Goal: Check status: Check status

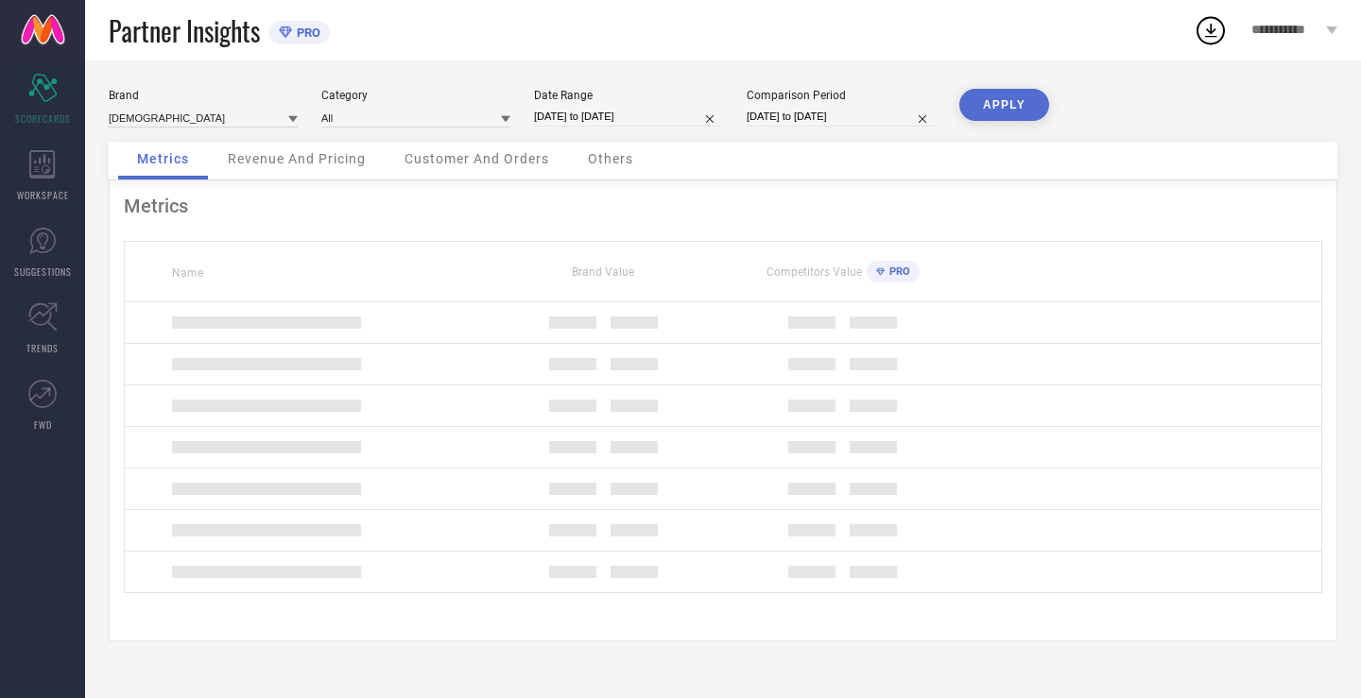
click at [632, 112] on input "[DATE] to [DATE]" at bounding box center [628, 117] width 189 height 20
select select "7"
select select "2025"
select select "8"
select select "2025"
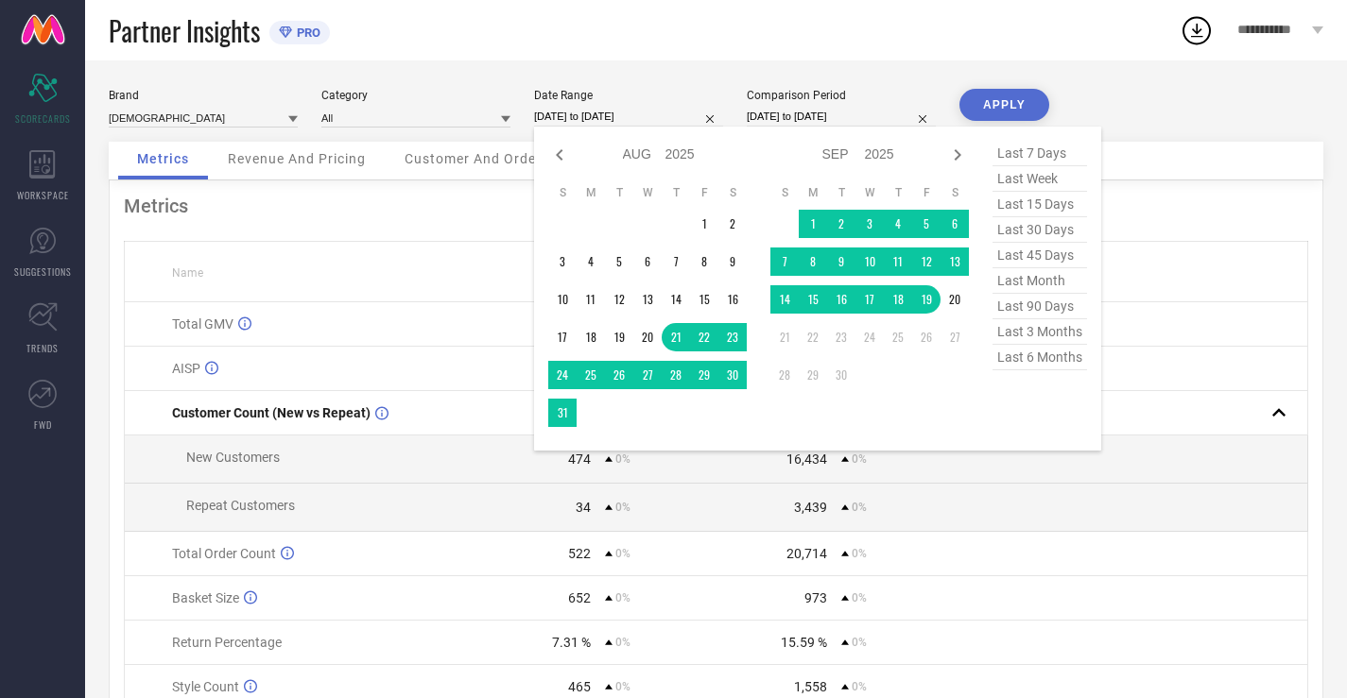
click at [1048, 230] on span "last 30 days" at bounding box center [1039, 230] width 95 height 26
type input "[DATE] to [DATE]"
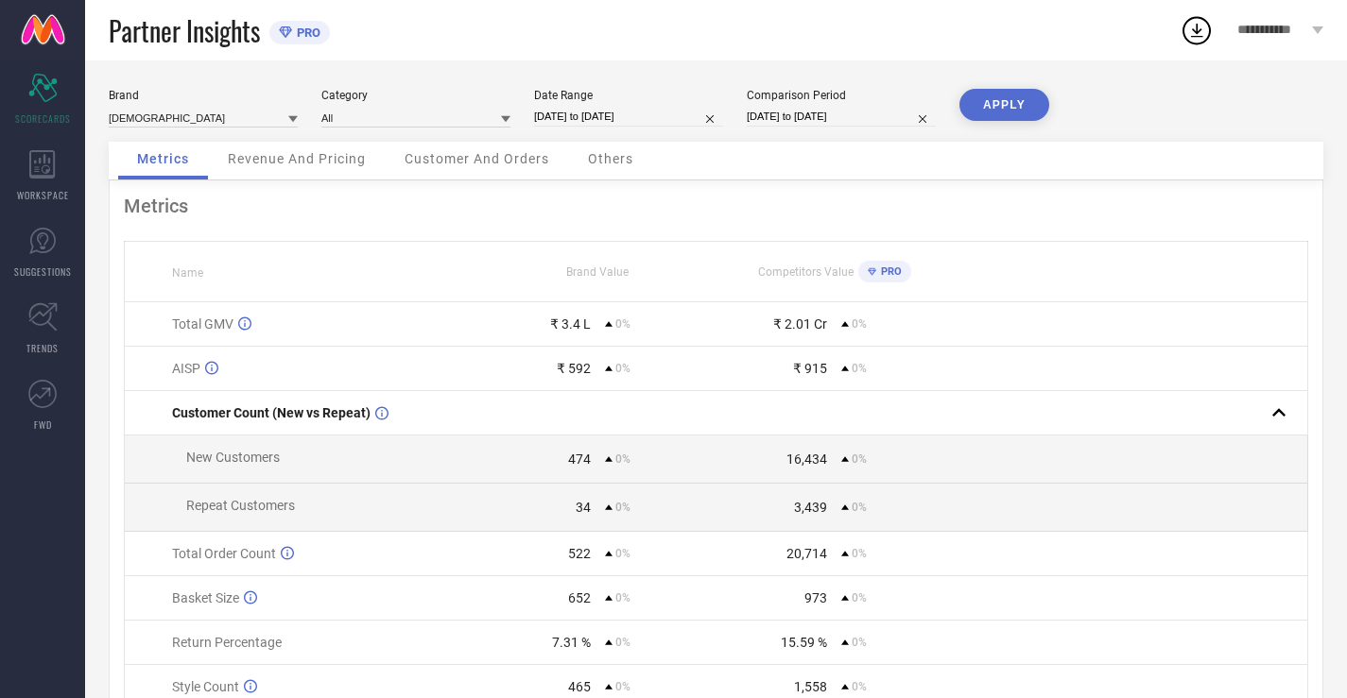
click at [877, 99] on div "Comparison Period" at bounding box center [841, 95] width 189 height 13
click at [877, 115] on input "[DATE] to [DATE]" at bounding box center [841, 117] width 189 height 20
select select "7"
select select "2025"
select select "8"
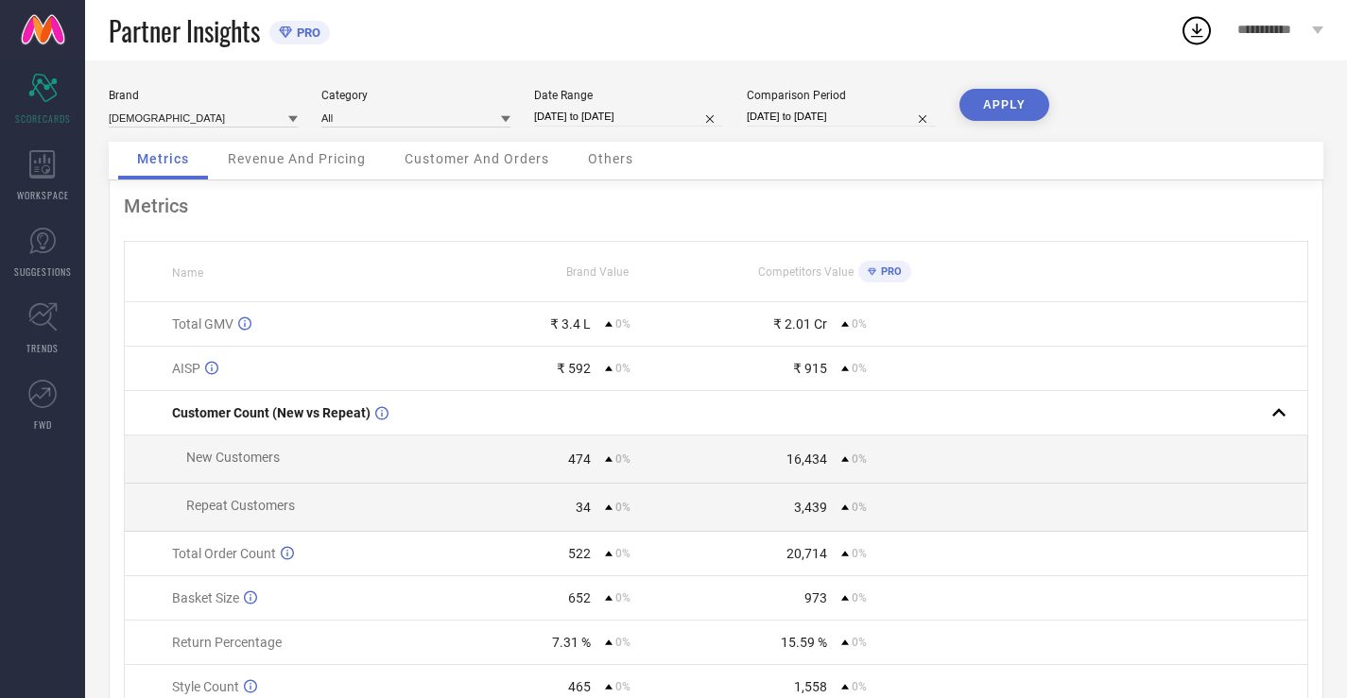
select select "2025"
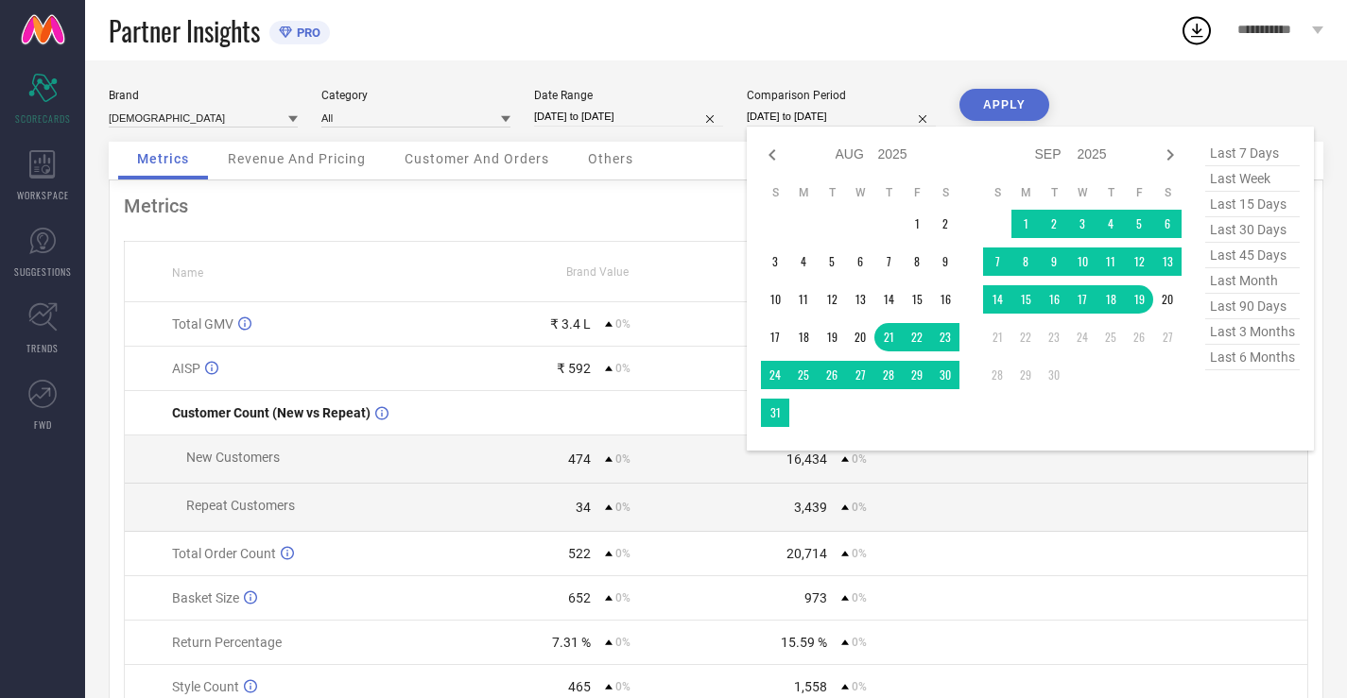
click at [1258, 236] on span "last 30 days" at bounding box center [1252, 230] width 95 height 26
type input "[DATE] to [DATE]"
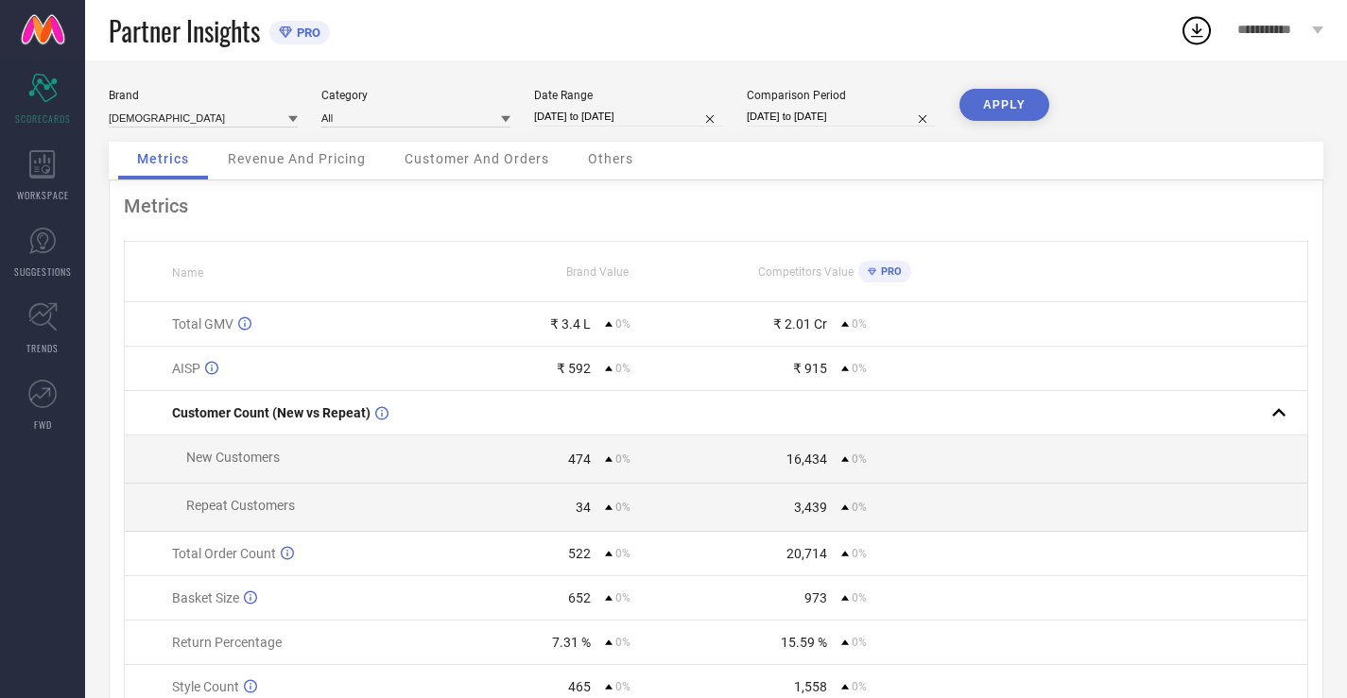
click at [1000, 119] on button "APPLY" at bounding box center [1004, 105] width 90 height 32
click at [10, 182] on div "WORKSPACE" at bounding box center [42, 176] width 85 height 76
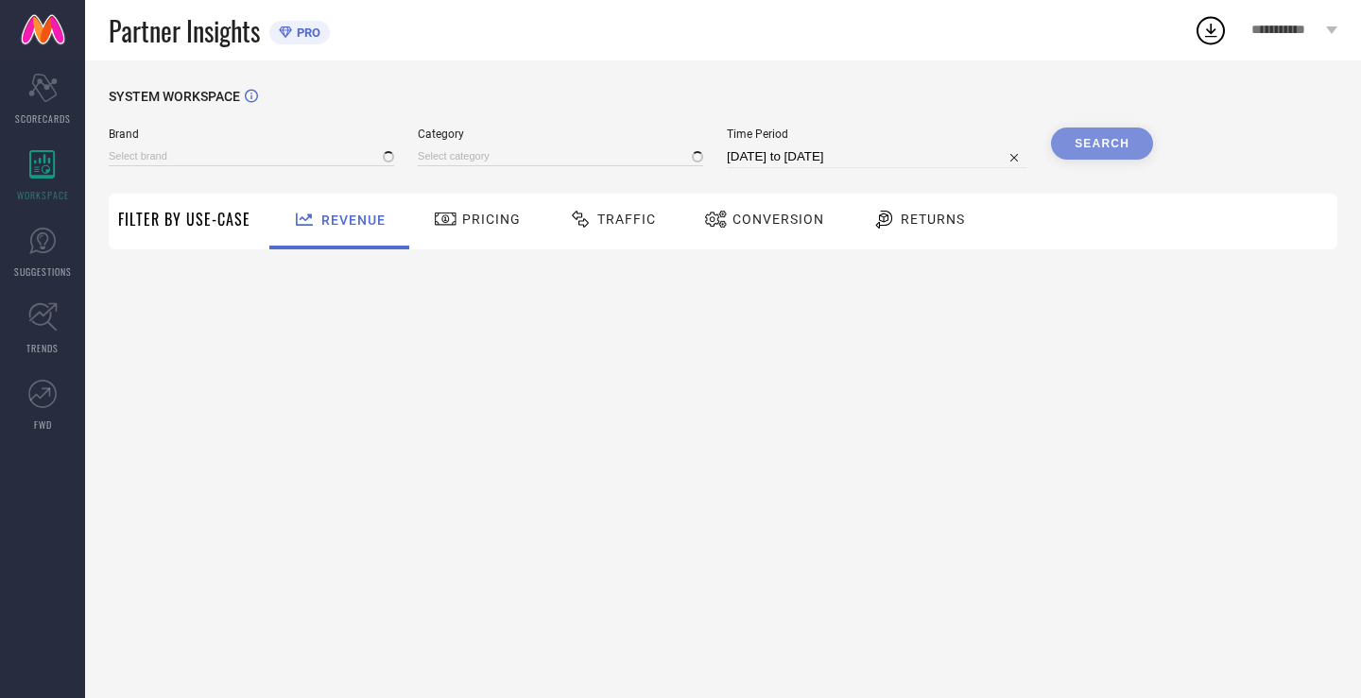
type input "[DEMOGRAPHIC_DATA]"
type input "All"
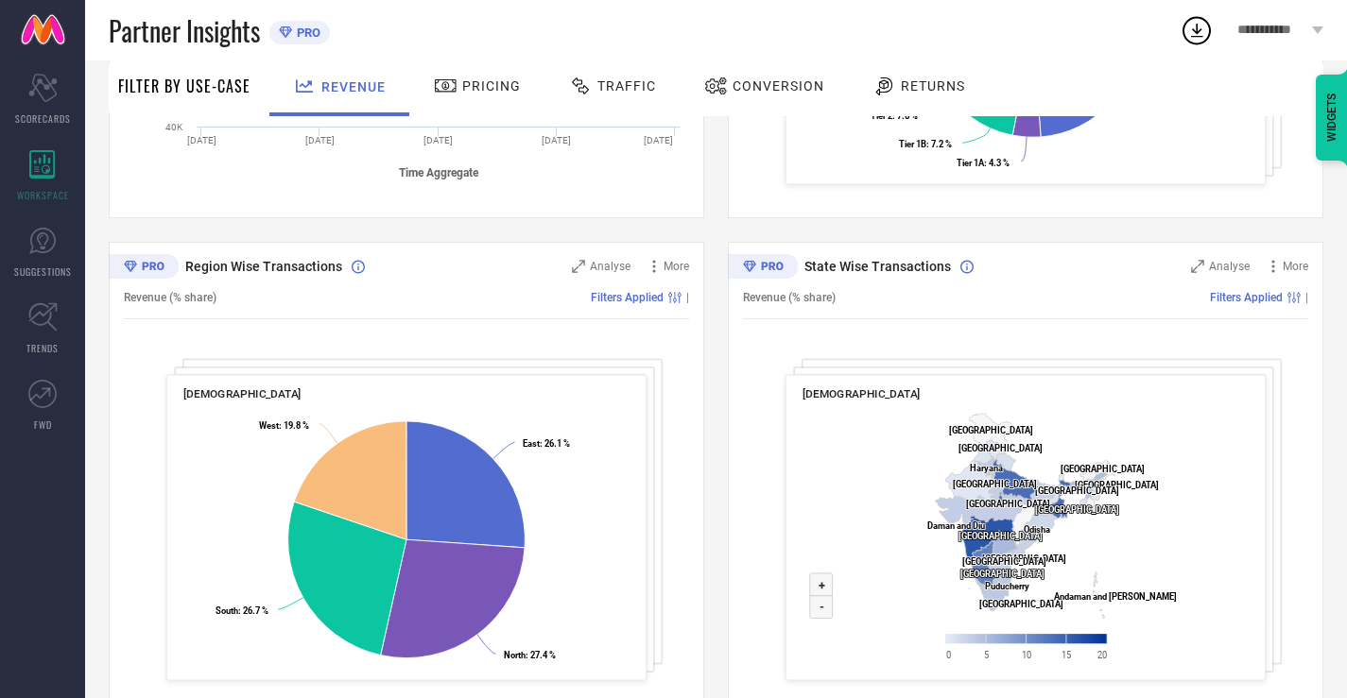
scroll to position [583, 0]
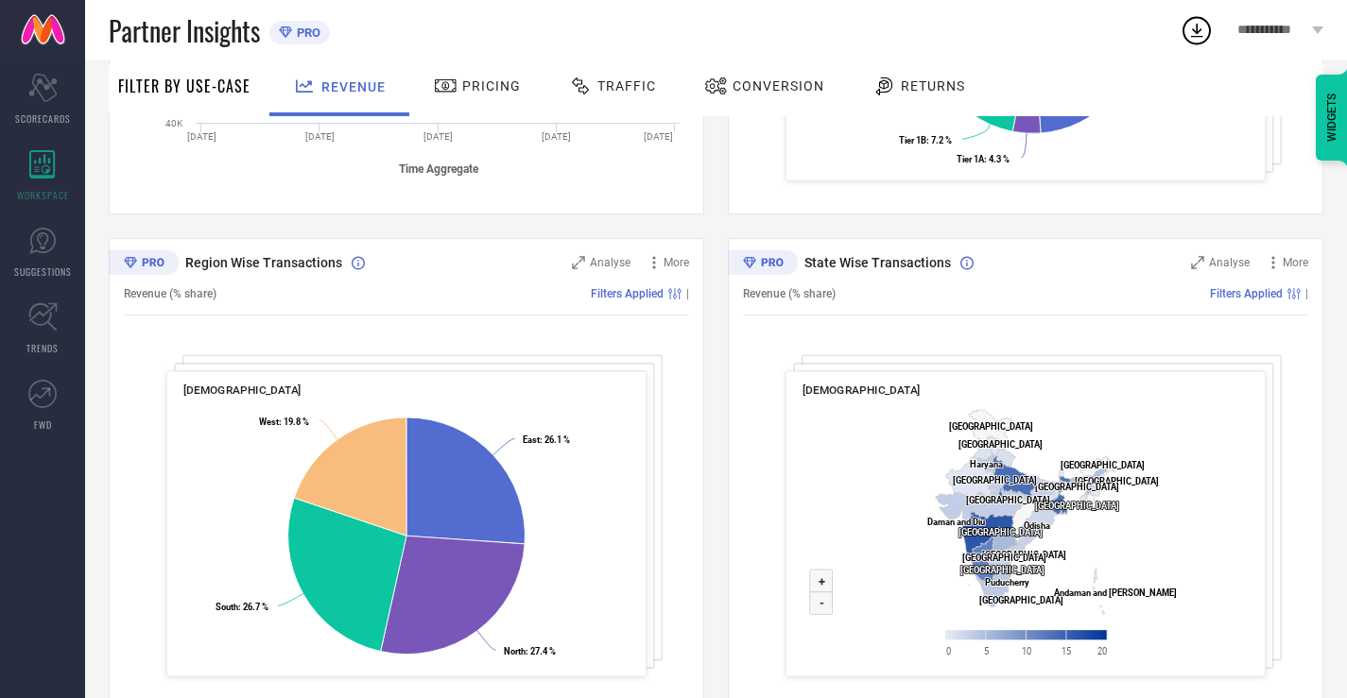
click at [491, 92] on span "Pricing" at bounding box center [491, 85] width 59 height 15
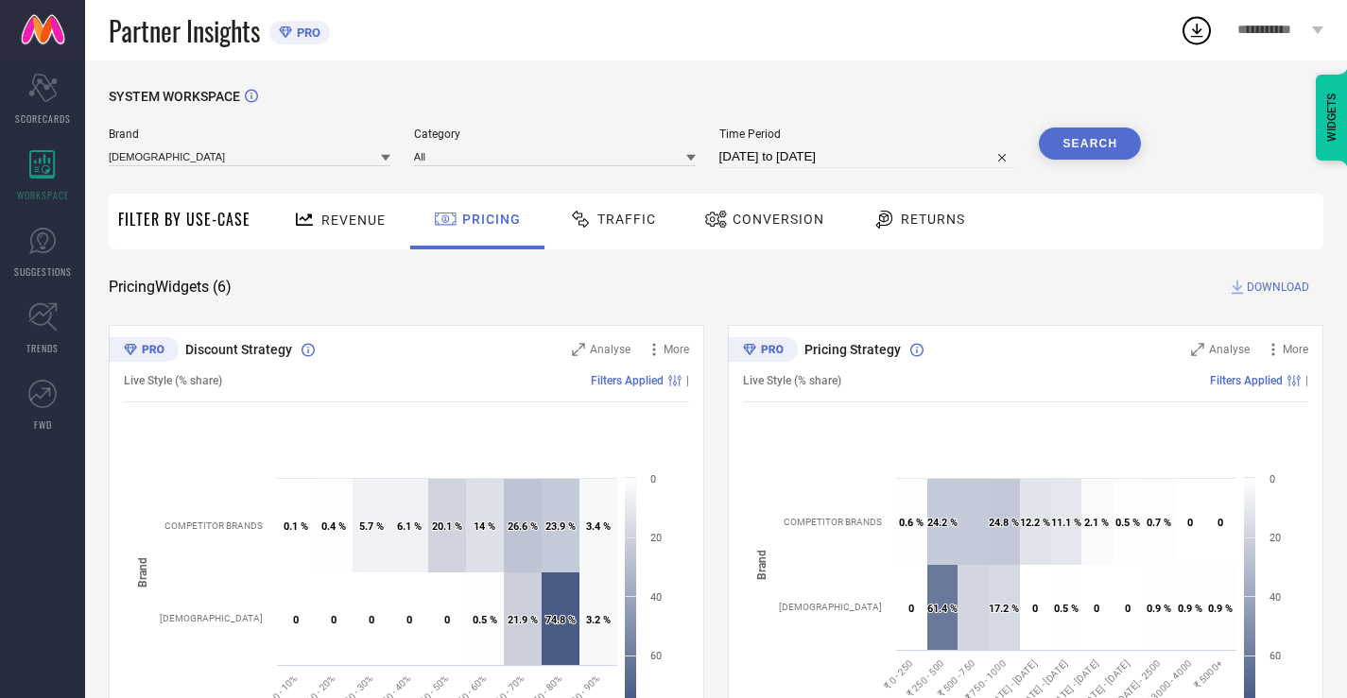
scroll to position [163, 0]
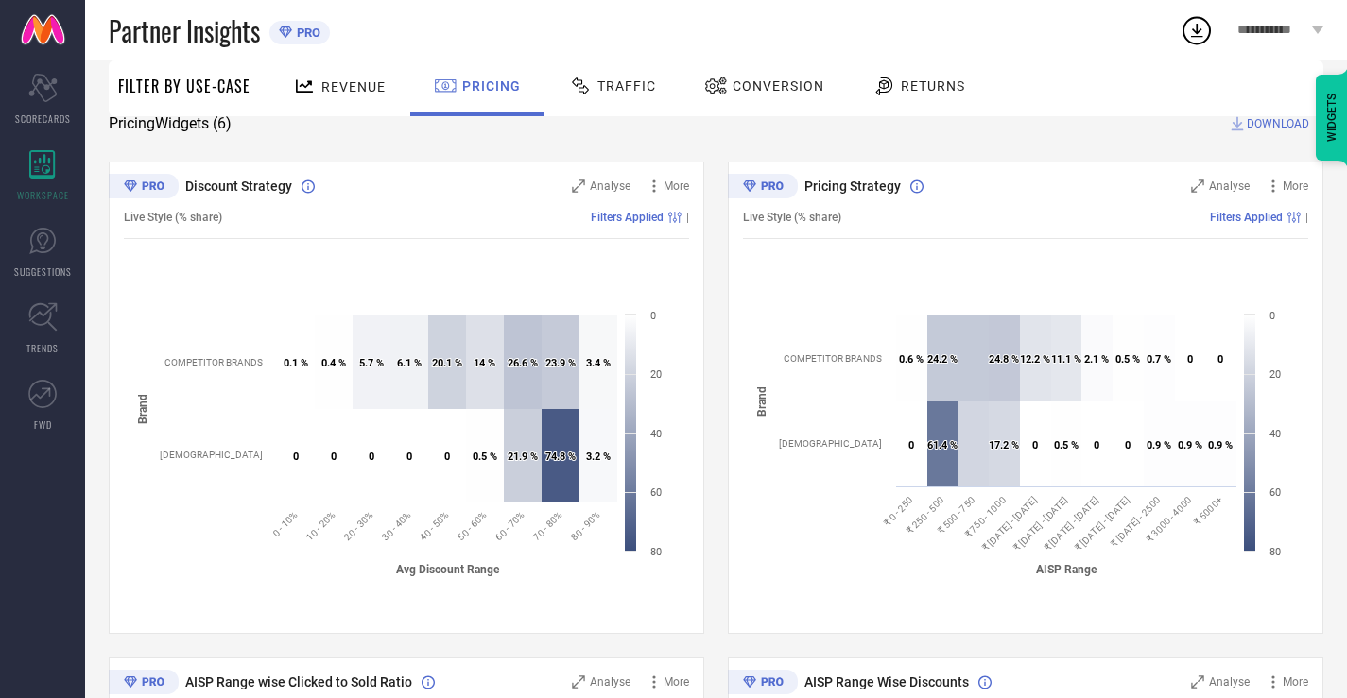
click at [597, 91] on span "Traffic" at bounding box center [626, 85] width 59 height 15
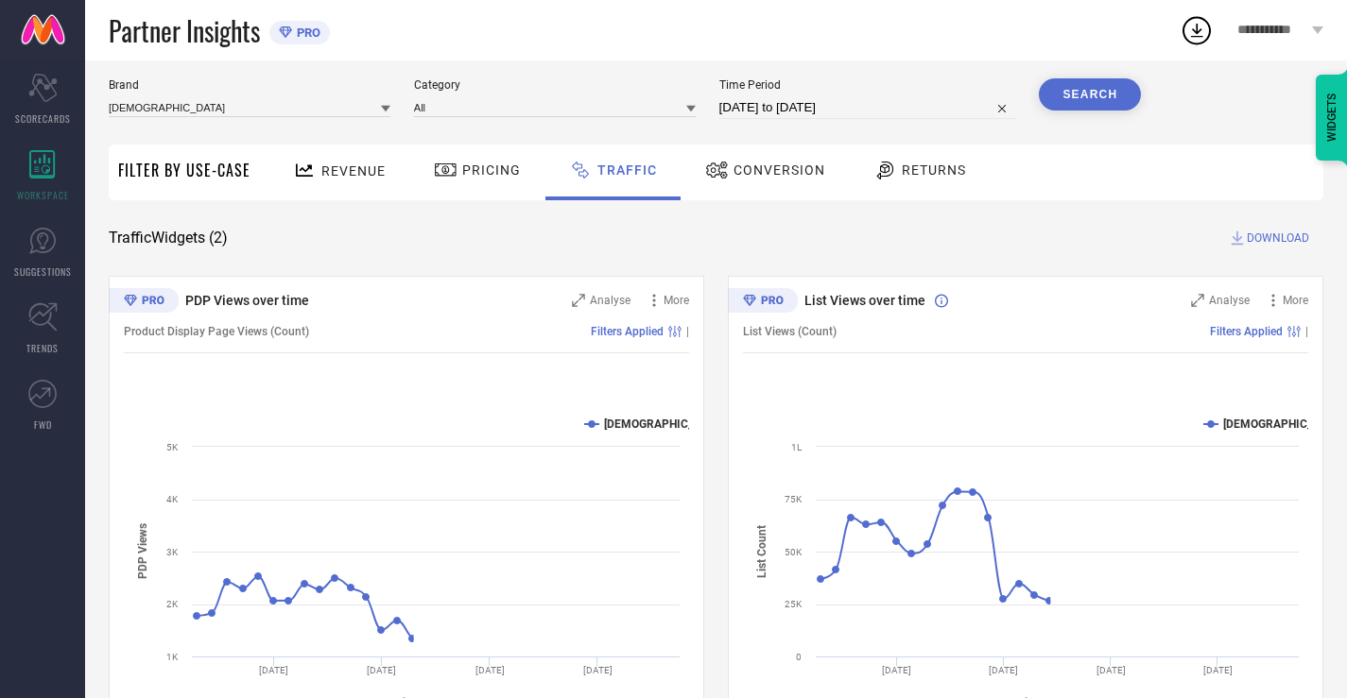
scroll to position [51, 0]
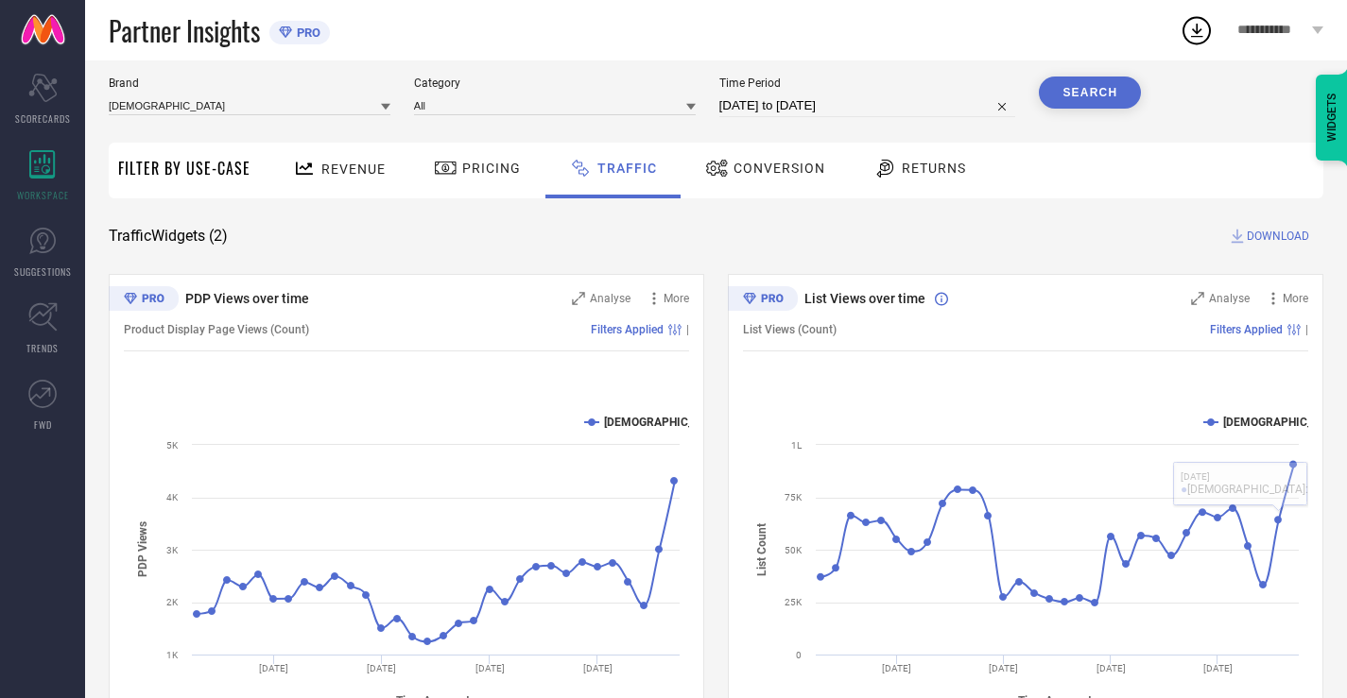
click at [757, 154] on div "Conversion" at bounding box center [764, 168] width 129 height 32
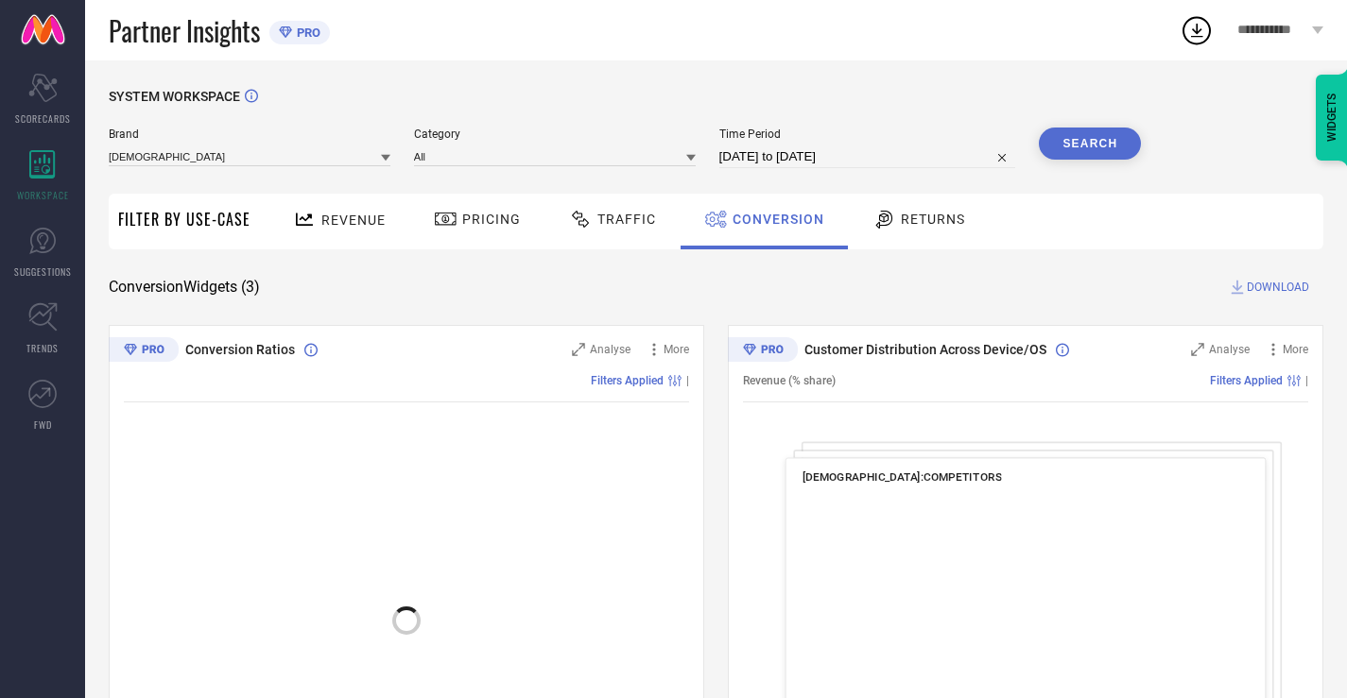
scroll to position [207, 0]
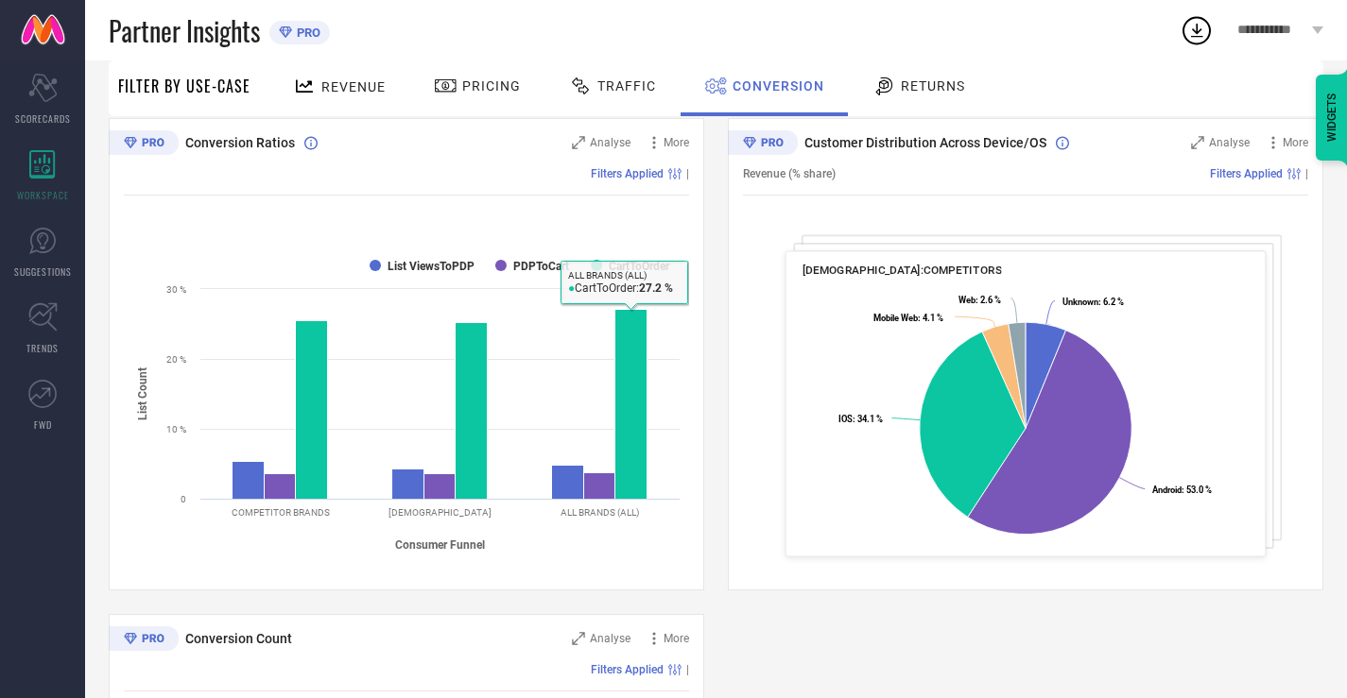
click at [890, 82] on icon at bounding box center [884, 86] width 24 height 23
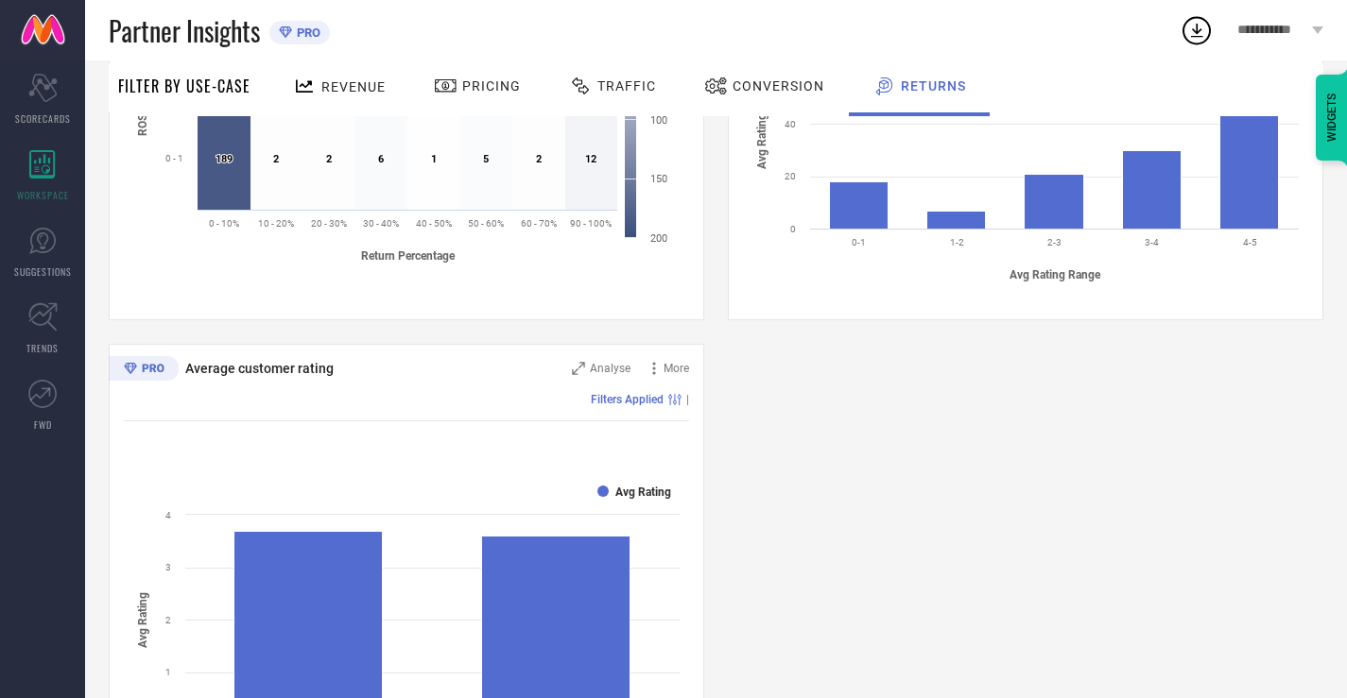
scroll to position [978, 0]
